Goal: Task Accomplishment & Management: Use online tool/utility

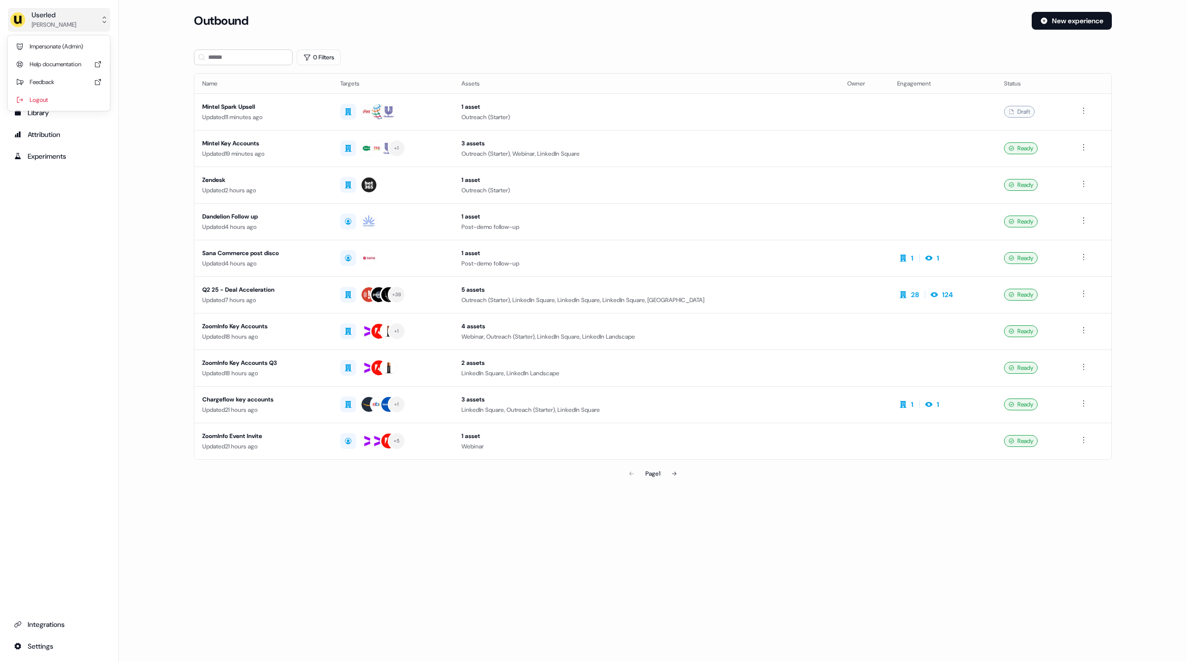
click at [27, 21] on div "Userled [PERSON_NAME]" at bounding box center [43, 20] width 66 height 20
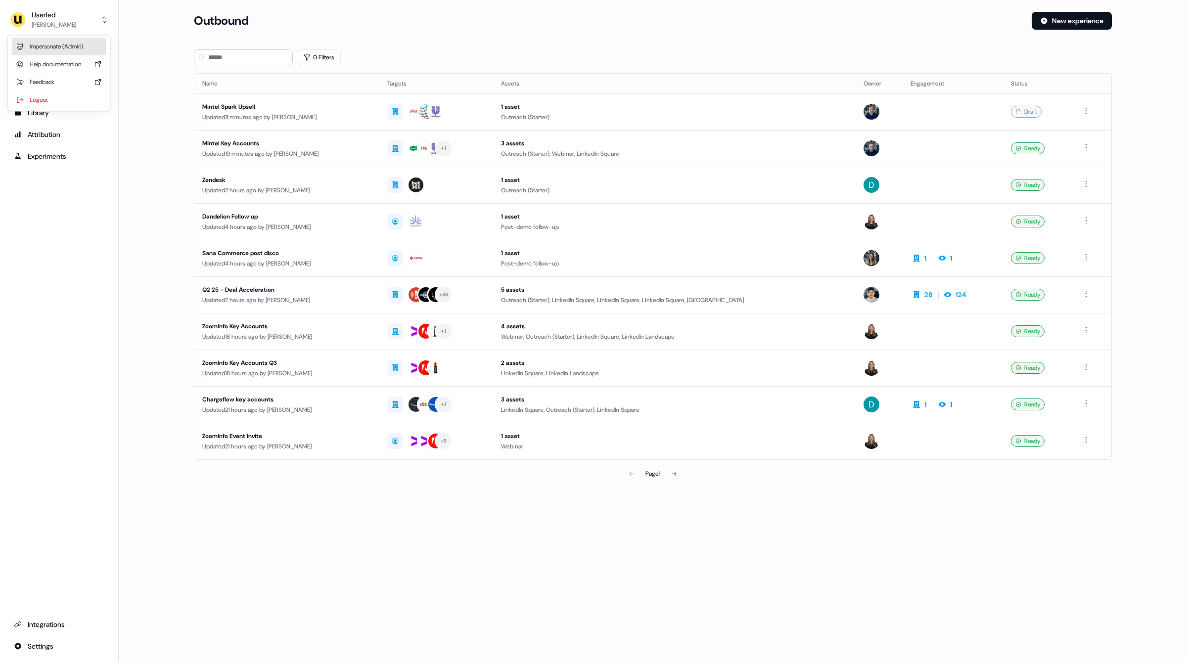
click at [65, 45] on div "Impersonate (Admin)" at bounding box center [59, 47] width 94 height 18
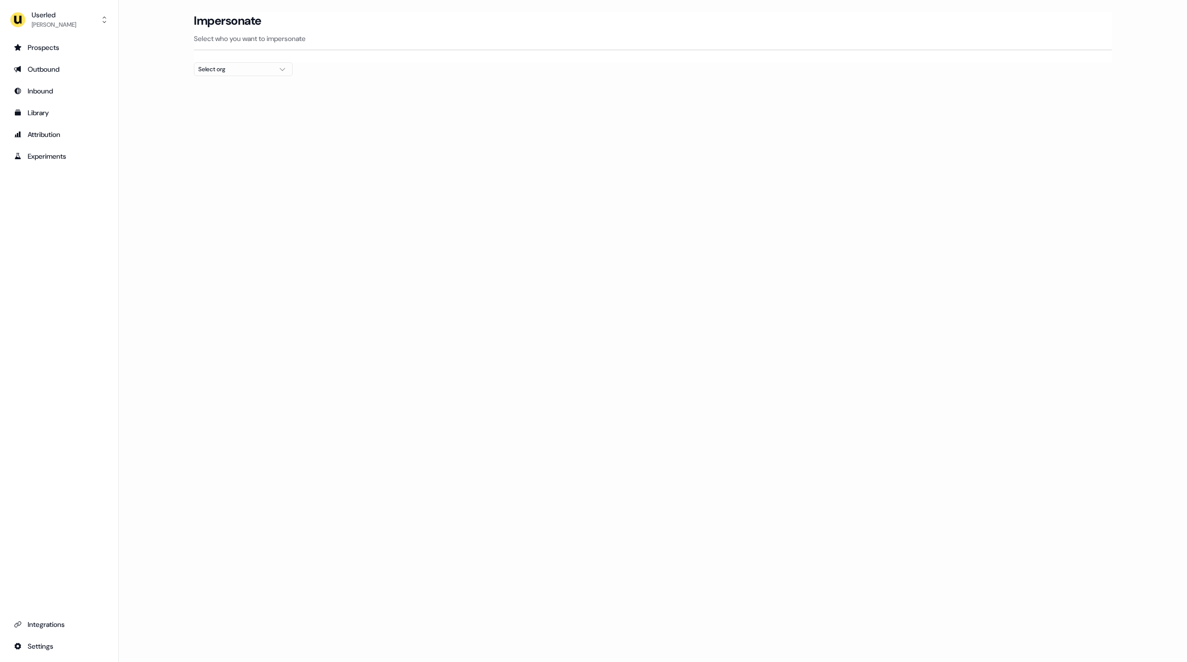
click at [207, 67] on div "Select org" at bounding box center [235, 69] width 74 height 10
type input "**"
type input "*"
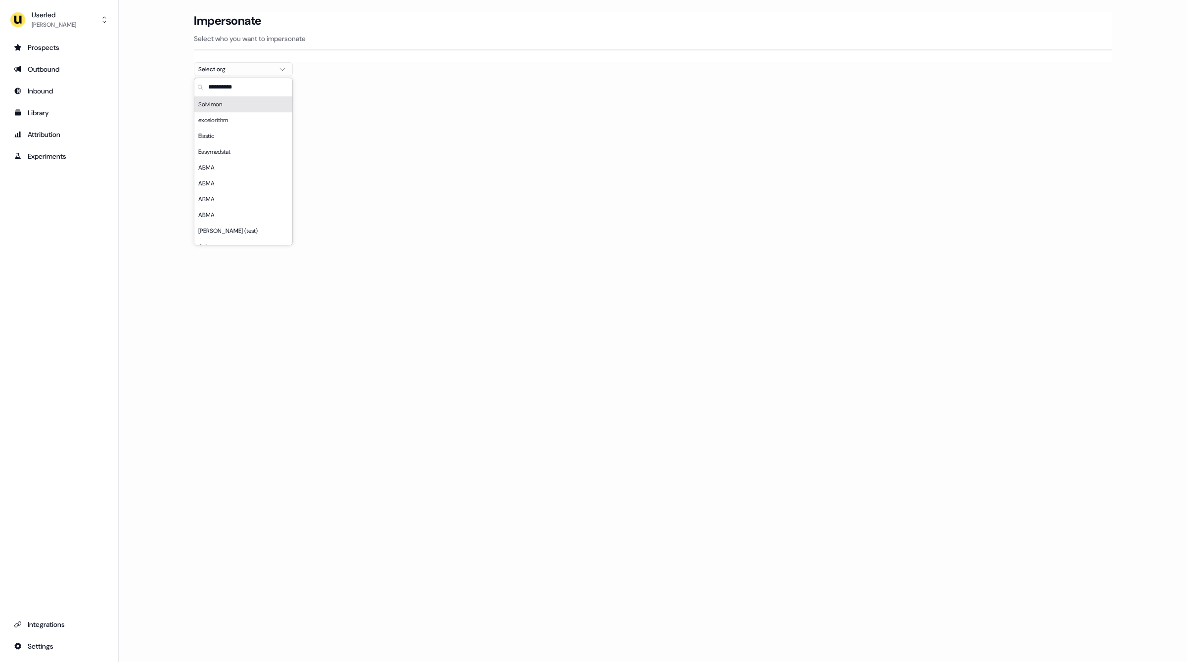
click at [222, 83] on input "text" at bounding box center [249, 87] width 86 height 18
type input "*****"
click at [244, 105] on div "Elastic" at bounding box center [243, 104] width 98 height 16
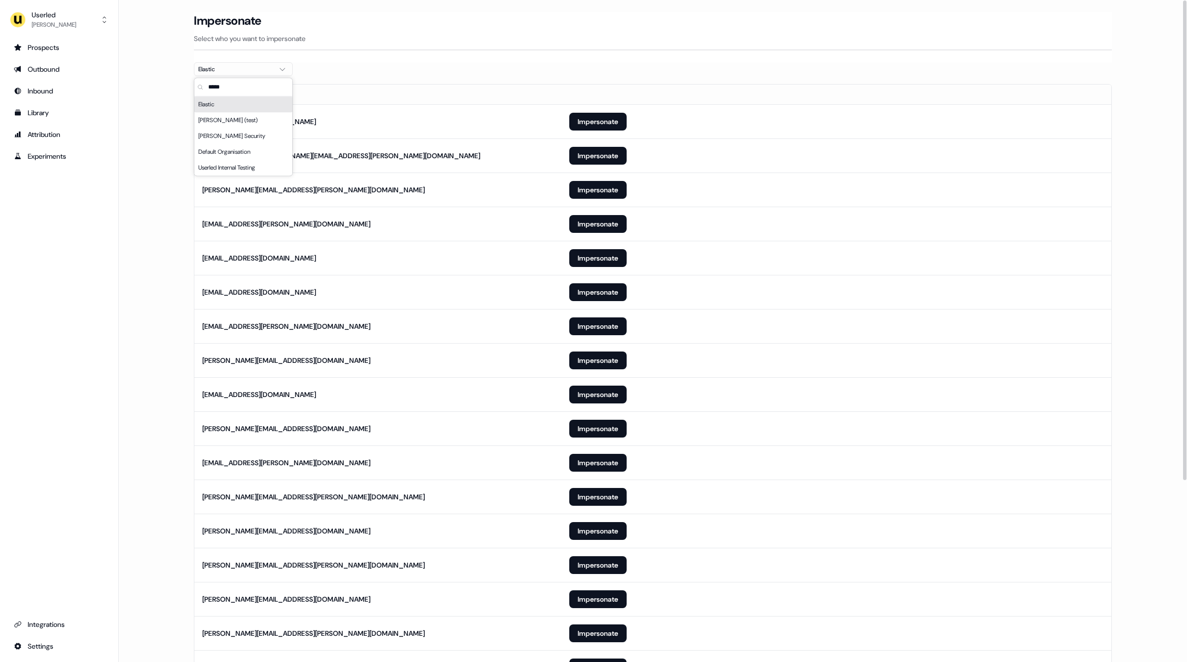
click at [442, 87] on th "Email" at bounding box center [377, 95] width 367 height 20
click at [565, 30] on div "Impersonate Select who you want to impersonate" at bounding box center [653, 28] width 918 height 32
click at [1134, 163] on main "Loading... Impersonate Select who you want to impersonate Elastic Email leelana…" at bounding box center [653, 464] width 1068 height 905
click at [70, 241] on div "Prospects Outbound Inbound Library Attribution Experiments Integrations Settings" at bounding box center [59, 347] width 102 height 615
click at [142, 119] on main "Loading... Impersonate Select who you want to impersonate Elastic Email leelana…" at bounding box center [653, 464] width 1068 height 905
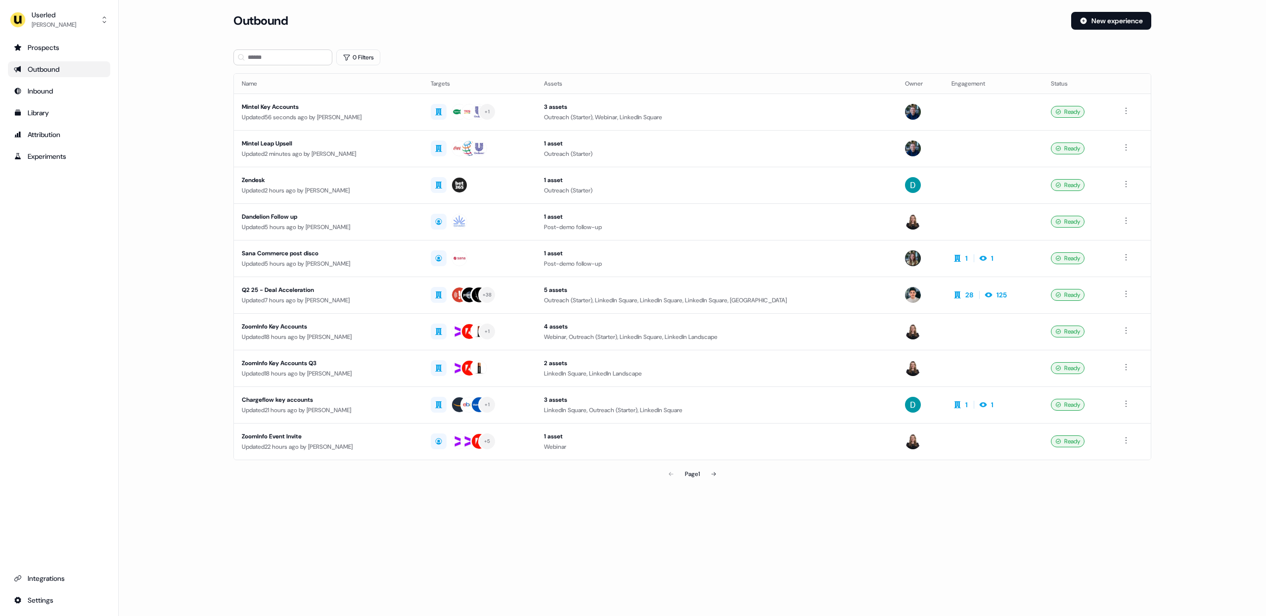
click at [198, 122] on main "Loading... Outbound New experience 0 Filters Name Targets Assets Owner Engageme…" at bounding box center [692, 261] width 1147 height 499
click at [180, 171] on main "Loading... Outbound New experience 0 Filters Name Targets Assets Owner Engageme…" at bounding box center [692, 261] width 1147 height 499
click at [168, 164] on main "Loading... Outbound New experience 0 Filters Name Targets Assets Owner Engageme…" at bounding box center [692, 261] width 1147 height 499
click at [43, 15] on div "Userled" at bounding box center [54, 15] width 44 height 10
click at [58, 47] on div "Impersonate (Admin)" at bounding box center [59, 47] width 94 height 18
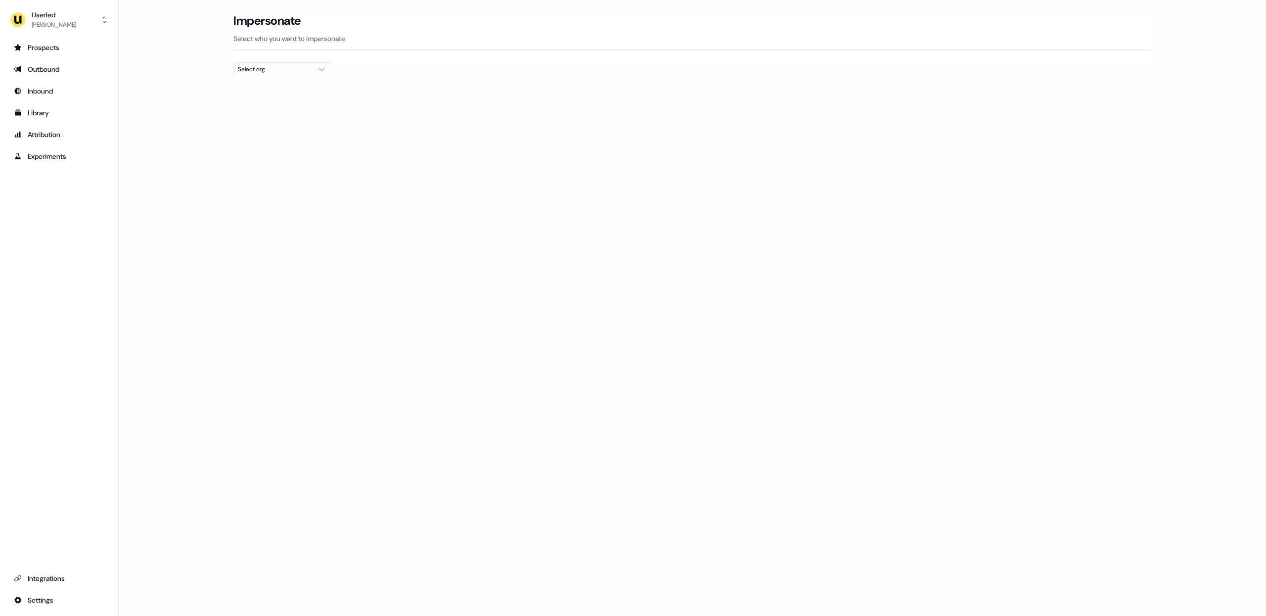
click at [290, 66] on div "Select org" at bounding box center [275, 69] width 74 height 10
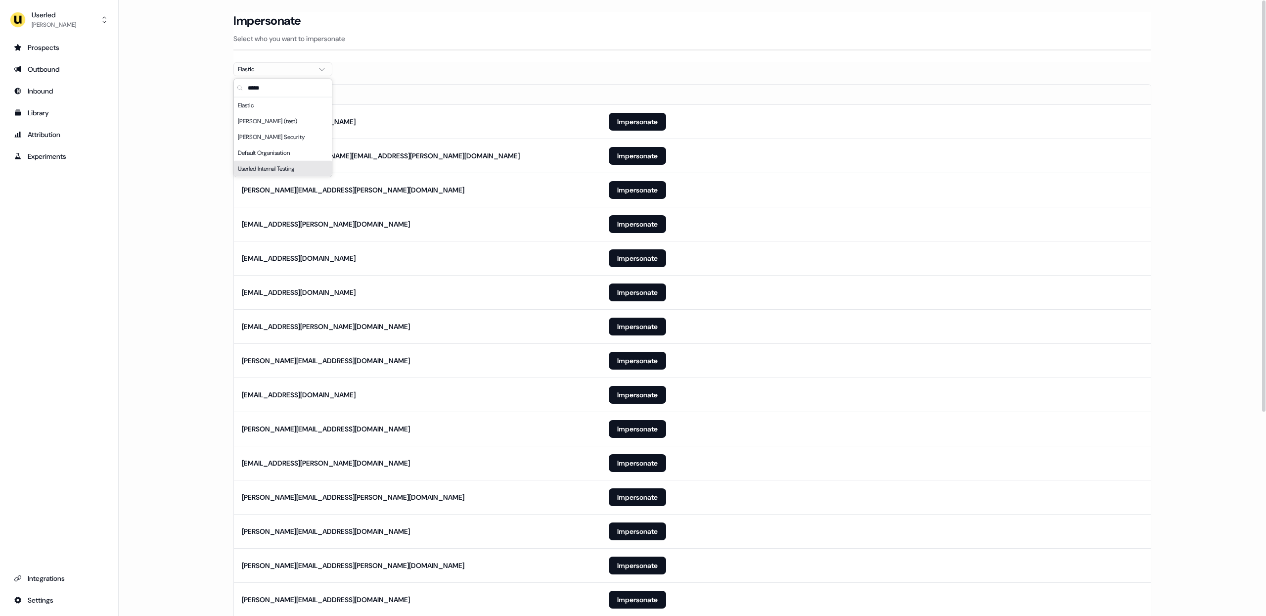
type input "*****"
click at [135, 202] on main "Loading... Impersonate Select who you want to impersonate Elastic Email leelana…" at bounding box center [692, 464] width 1147 height 905
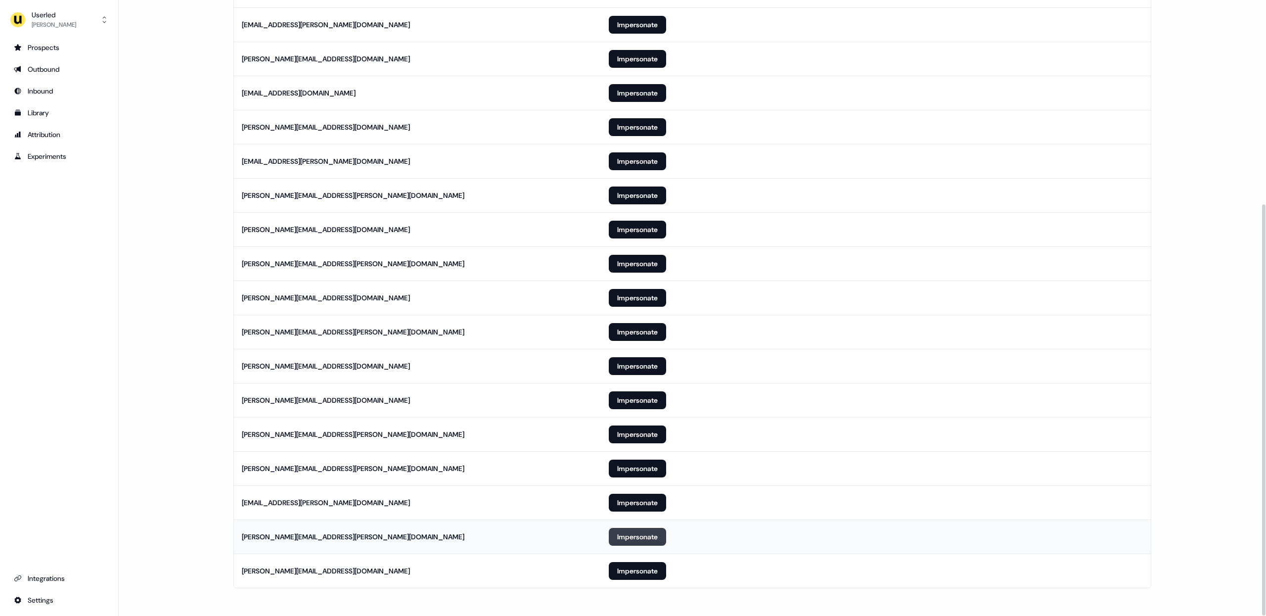
click at [629, 533] on button "Impersonate" at bounding box center [637, 537] width 57 height 18
